Goal: Navigation & Orientation: Find specific page/section

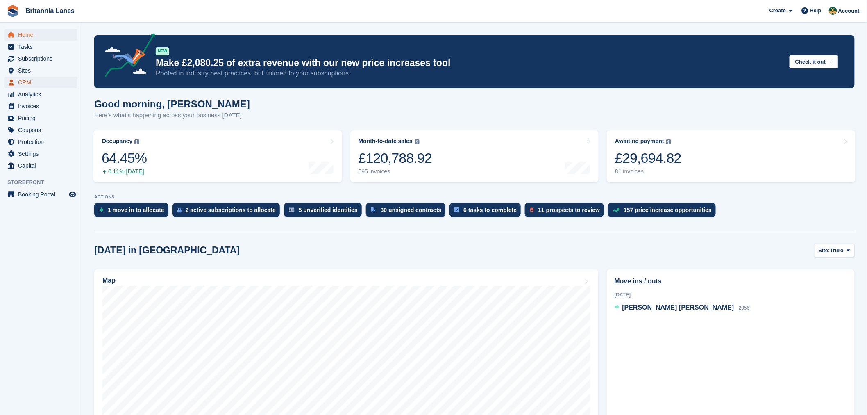
click at [32, 82] on span "CRM" at bounding box center [42, 82] width 49 height 11
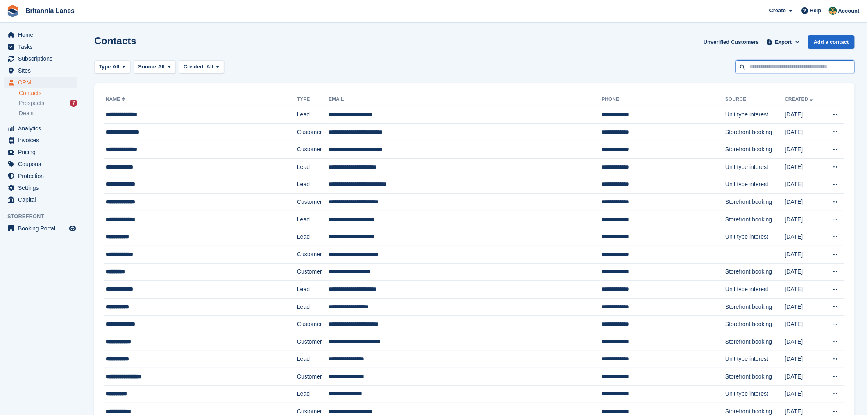
click at [780, 67] on input "text" at bounding box center [795, 67] width 119 height 14
type input "***"
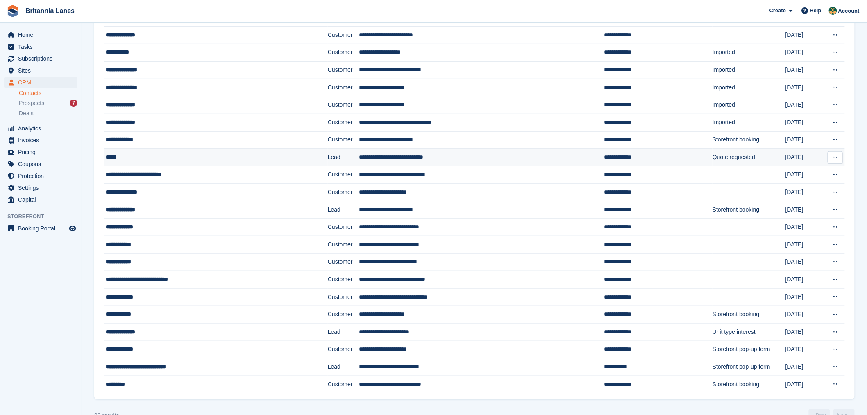
scroll to position [239, 0]
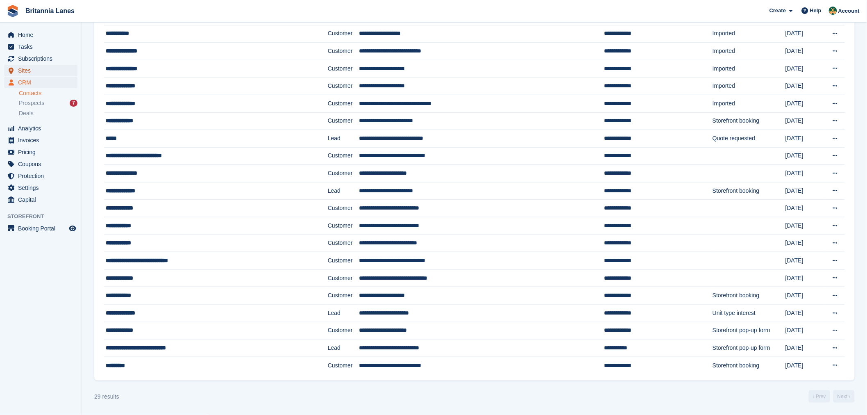
click at [33, 71] on span "Sites" at bounding box center [42, 70] width 49 height 11
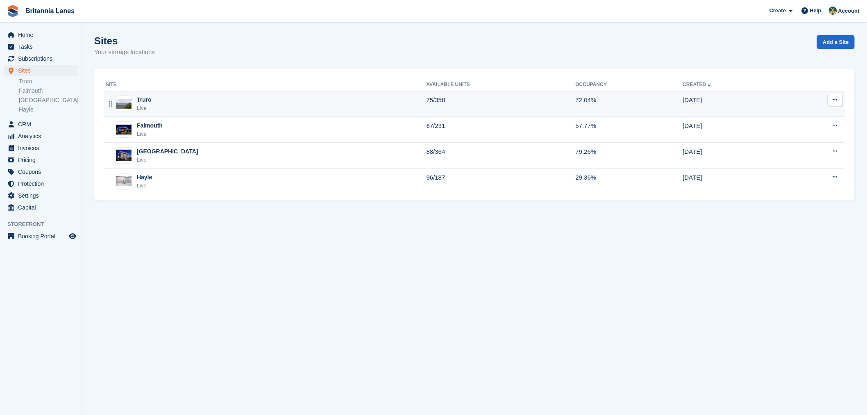
click at [182, 99] on div "Truro Live" at bounding box center [266, 104] width 321 height 17
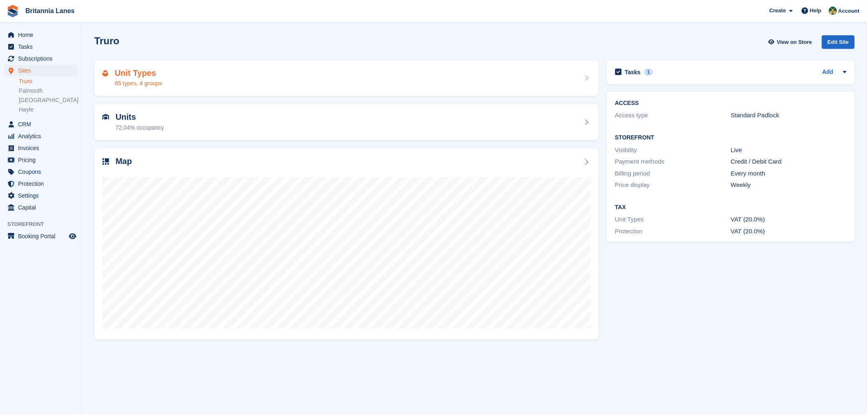
click at [197, 84] on div "Unit Types 65 types, 4 groups" at bounding box center [346, 78] width 488 height 20
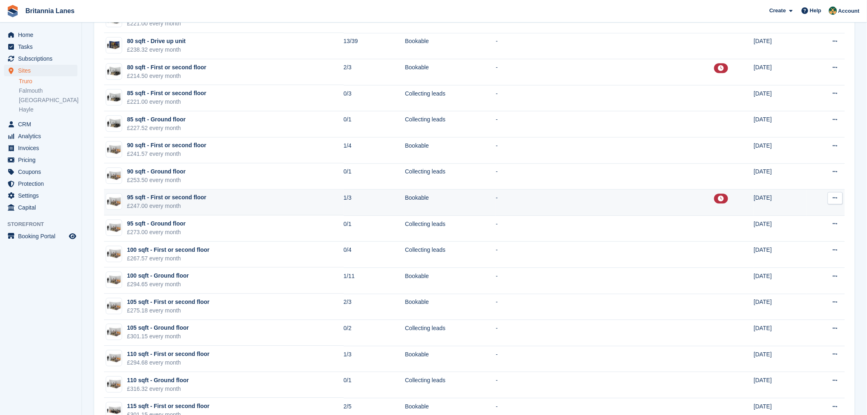
scroll to position [820, 0]
